Goal: Task Accomplishment & Management: Use online tool/utility

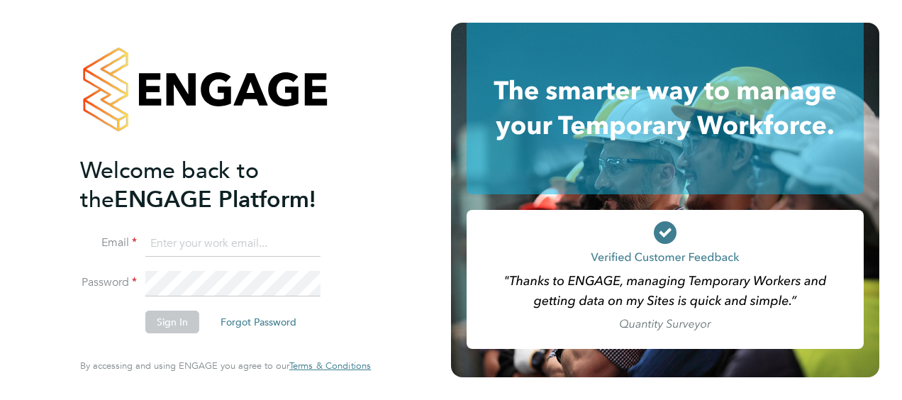
type input "[PERSON_NAME][EMAIL_ADDRESS][PERSON_NAME][DOMAIN_NAME]"
click at [176, 314] on button "Sign In" at bounding box center [172, 321] width 54 height 23
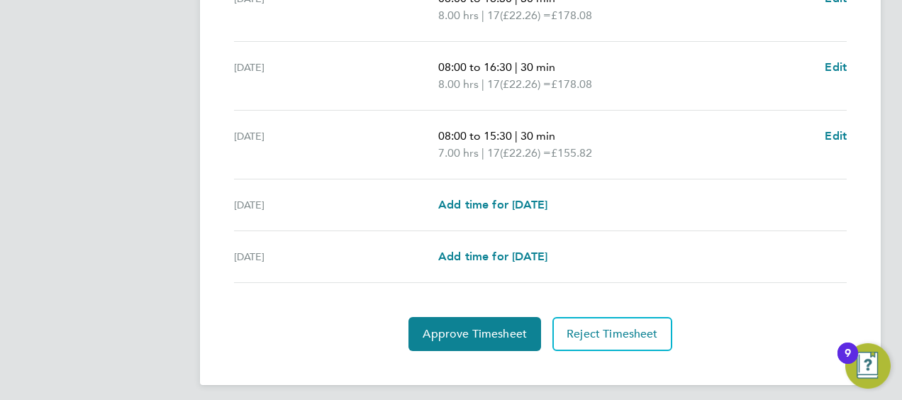
scroll to position [633, 0]
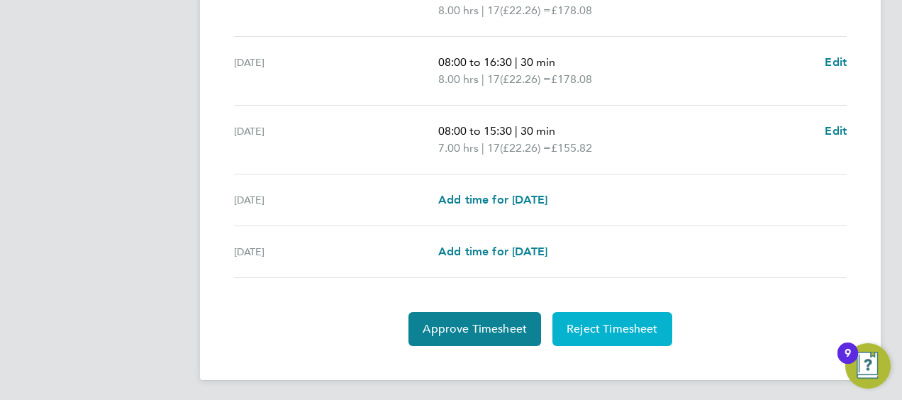
click at [633, 330] on span "Reject Timesheet" at bounding box center [611, 329] width 91 height 14
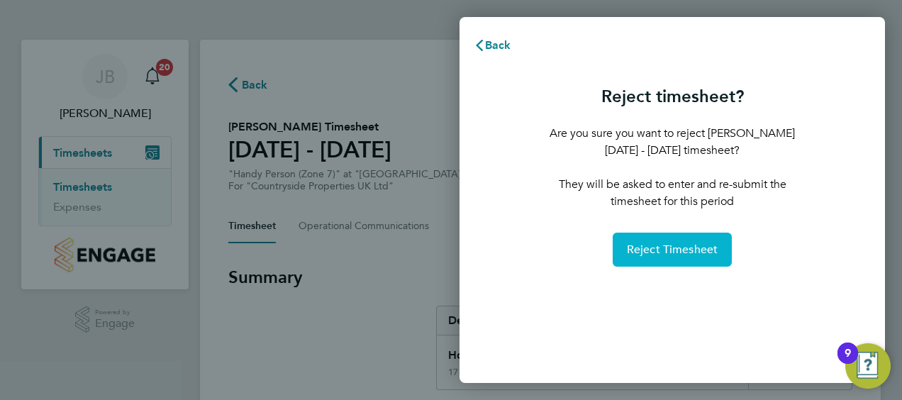
click at [689, 237] on button "Reject Timesheet" at bounding box center [672, 250] width 120 height 34
